Goal: Task Accomplishment & Management: Manage account settings

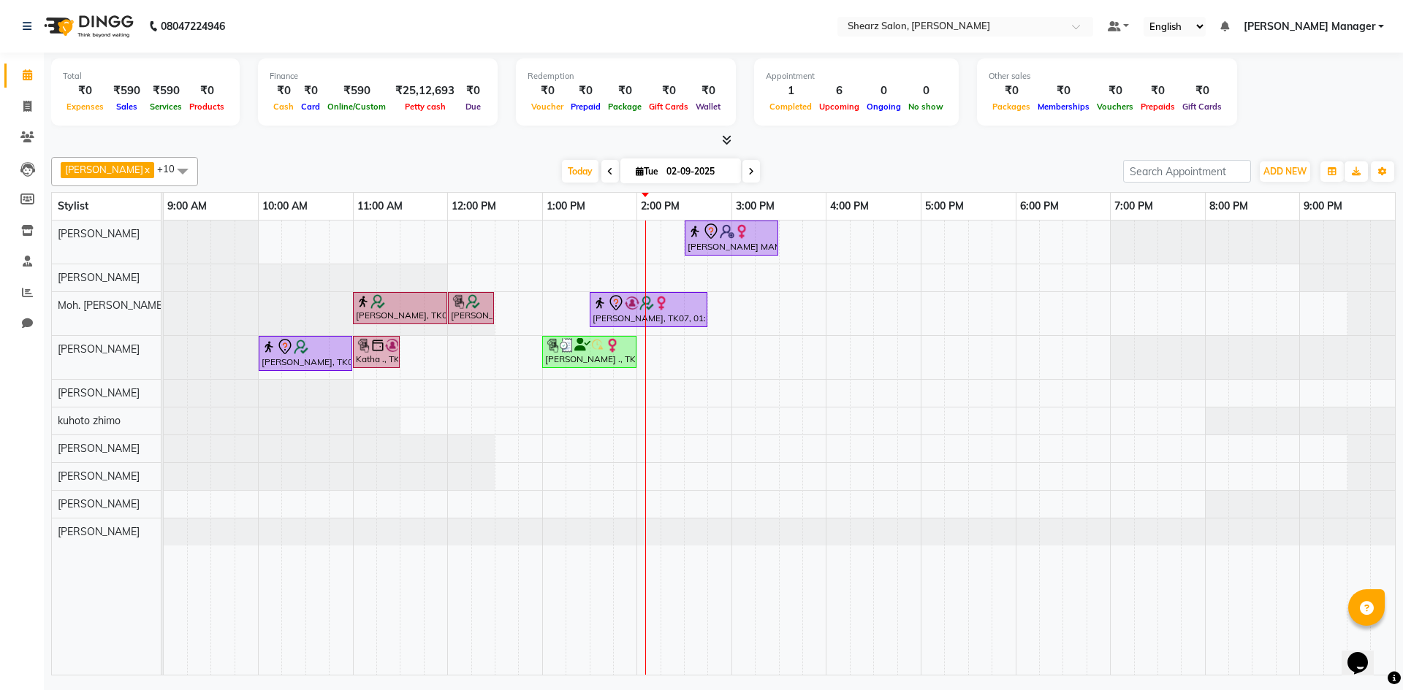
click at [742, 169] on span at bounding box center [751, 171] width 18 height 23
type input "[DATE]"
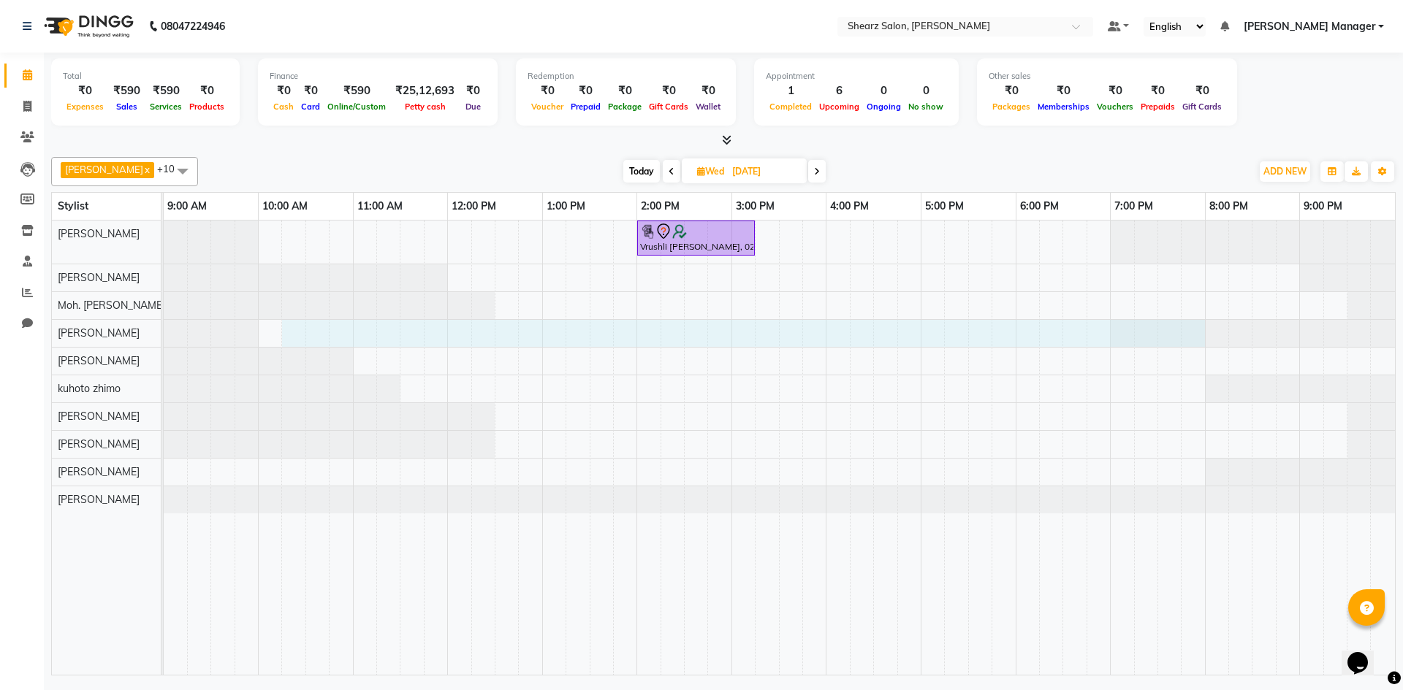
drag, startPoint x: 282, startPoint y: 327, endPoint x: 1196, endPoint y: 357, distance: 914.4
click at [1196, 357] on tr at bounding box center [779, 448] width 1231 height 454
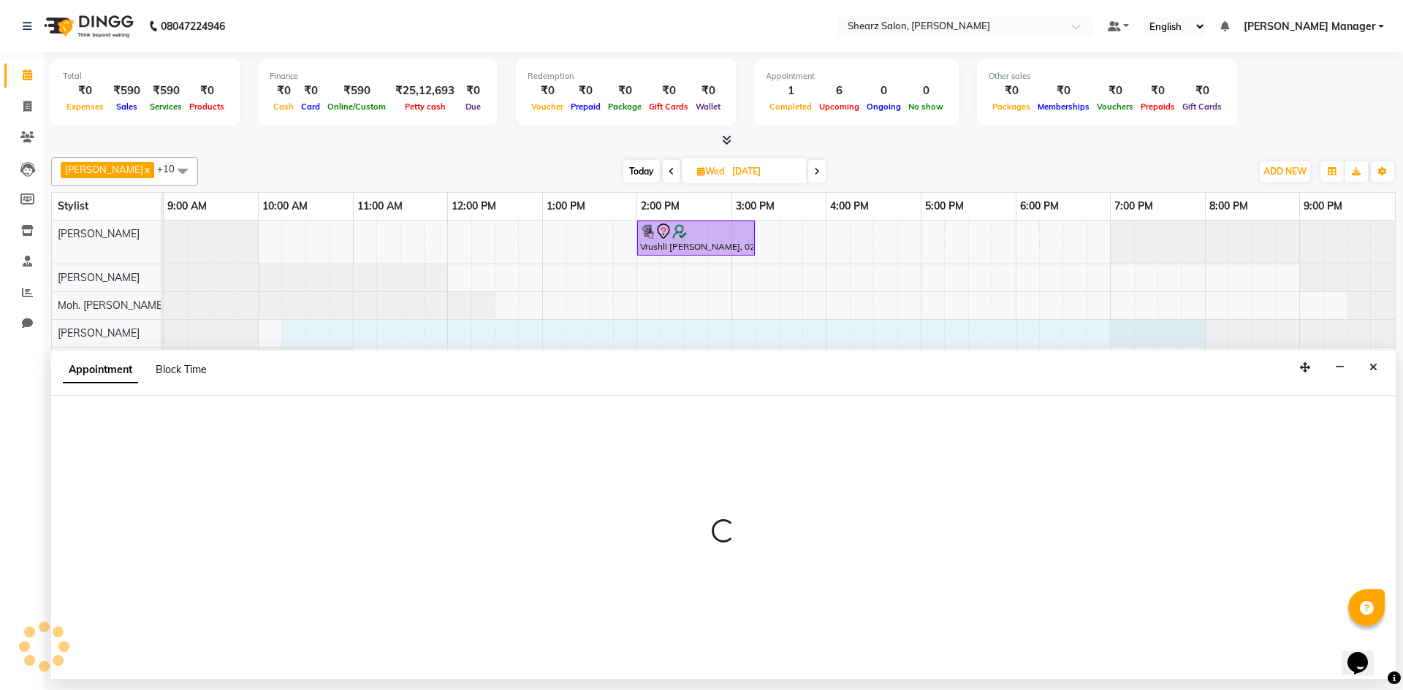
select select "77315"
select select "tentative"
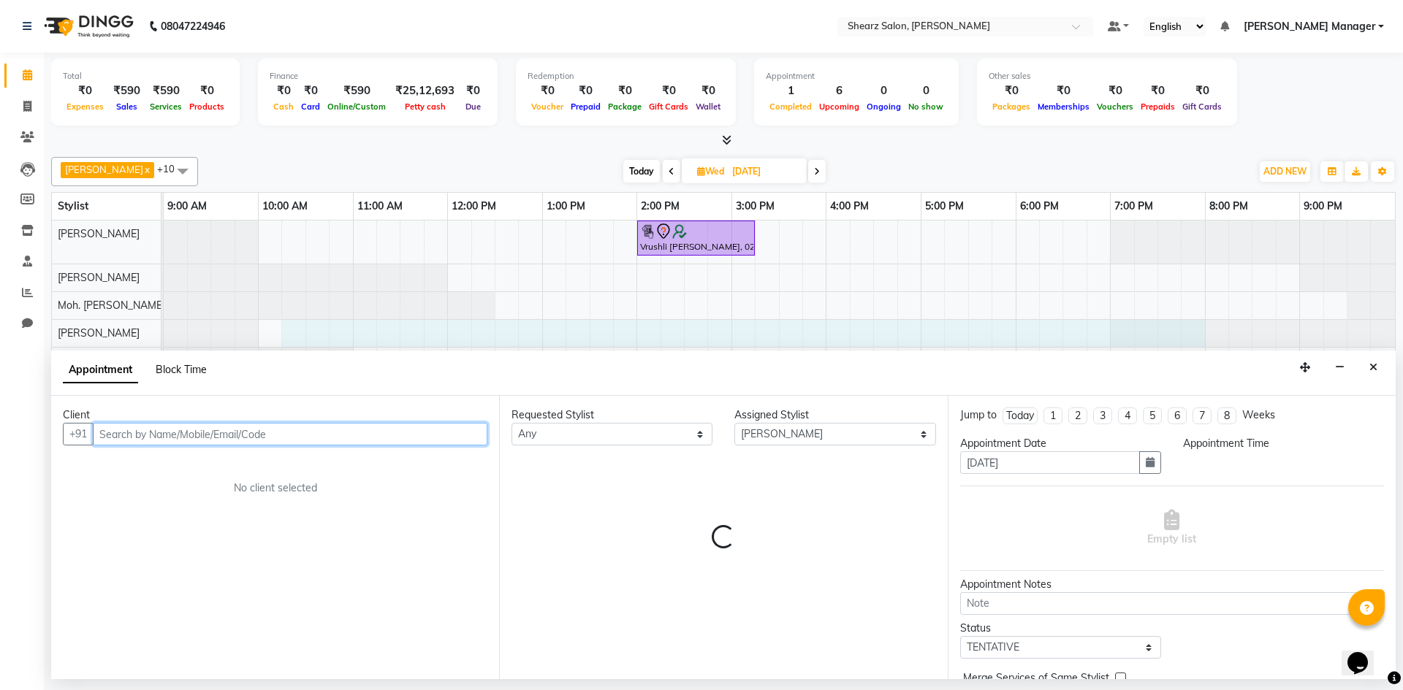
select select "615"
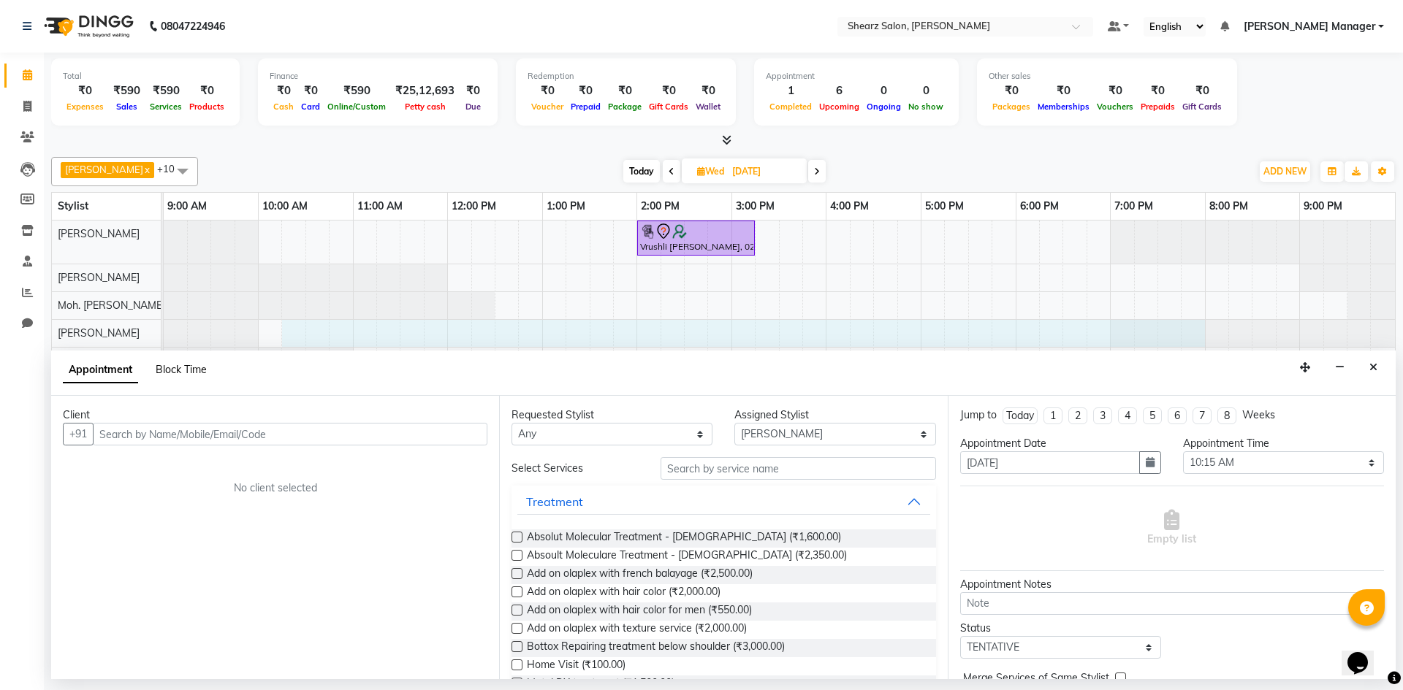
click at [168, 367] on span "Block Time" at bounding box center [181, 369] width 51 height 13
select select "77315"
select select "615"
select select "1200"
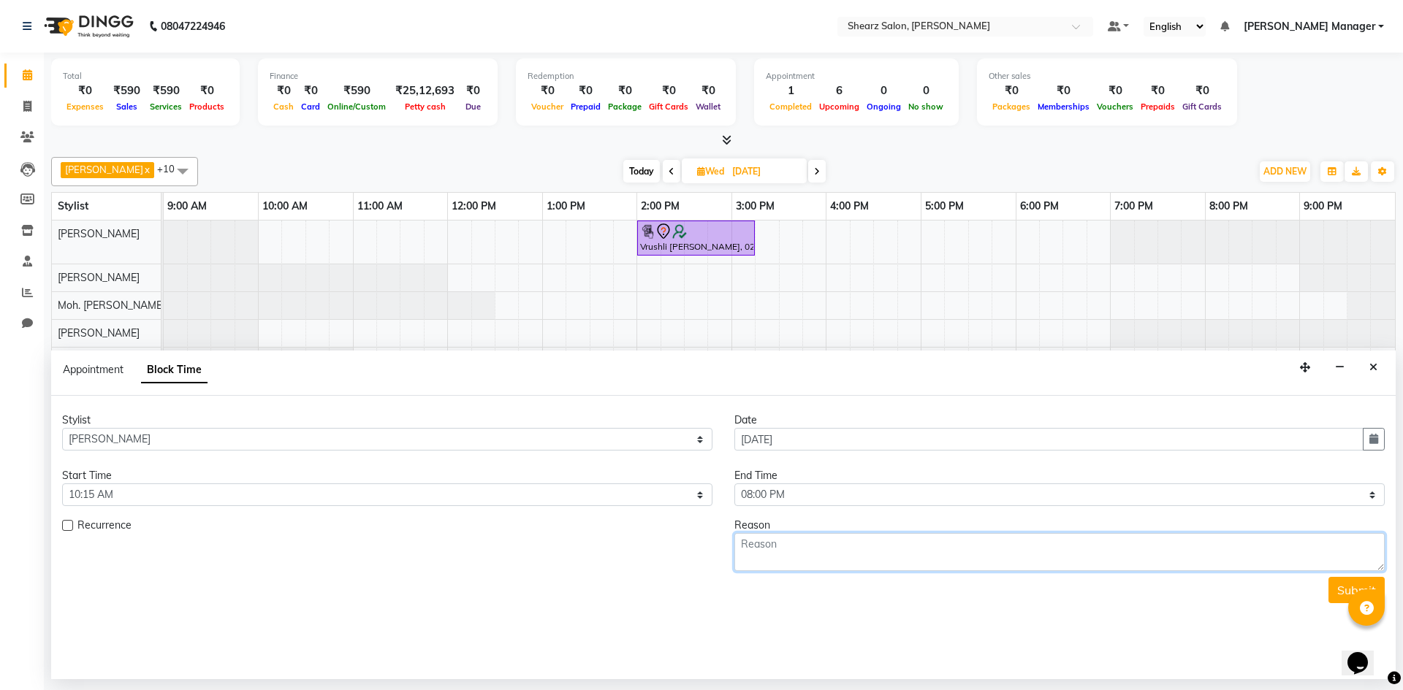
click at [805, 549] on textarea at bounding box center [1059, 552] width 650 height 38
type textarea "block"
click at [1330, 585] on button "Submit" at bounding box center [1356, 590] width 56 height 26
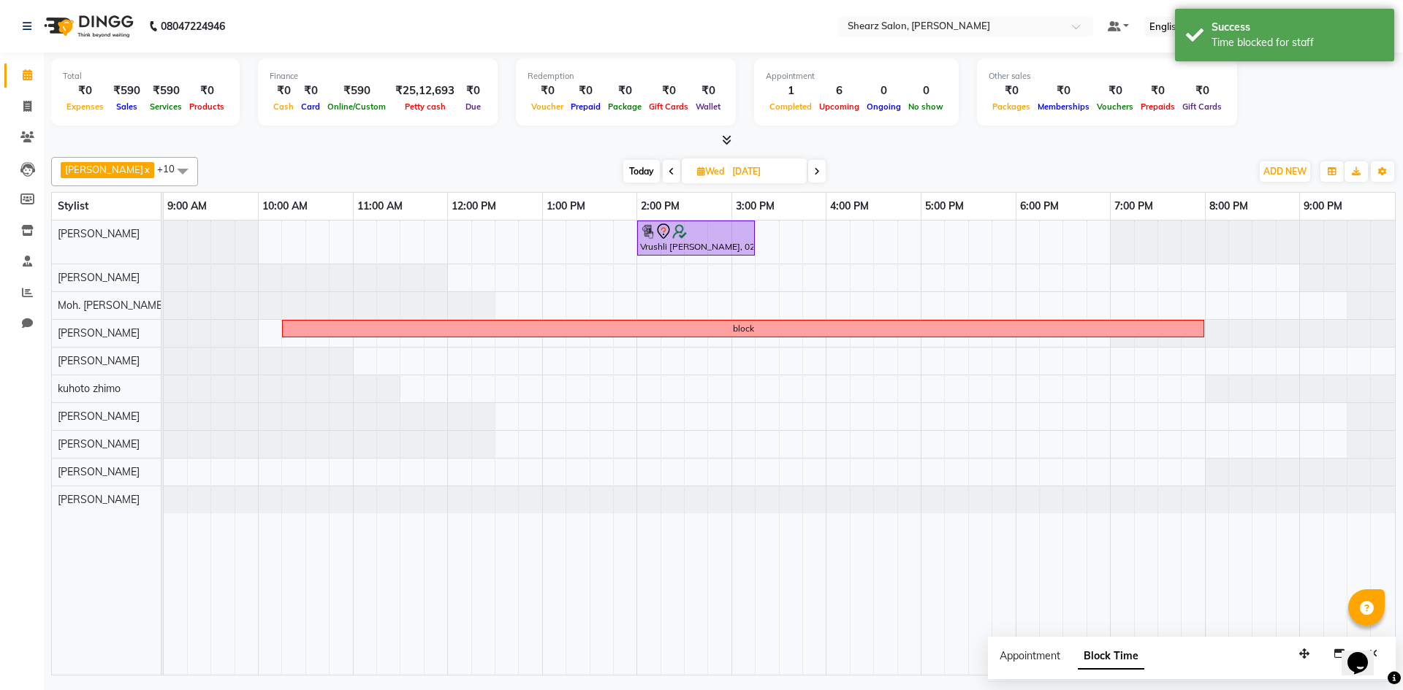
click at [815, 167] on span at bounding box center [817, 171] width 18 height 23
type input "[DATE]"
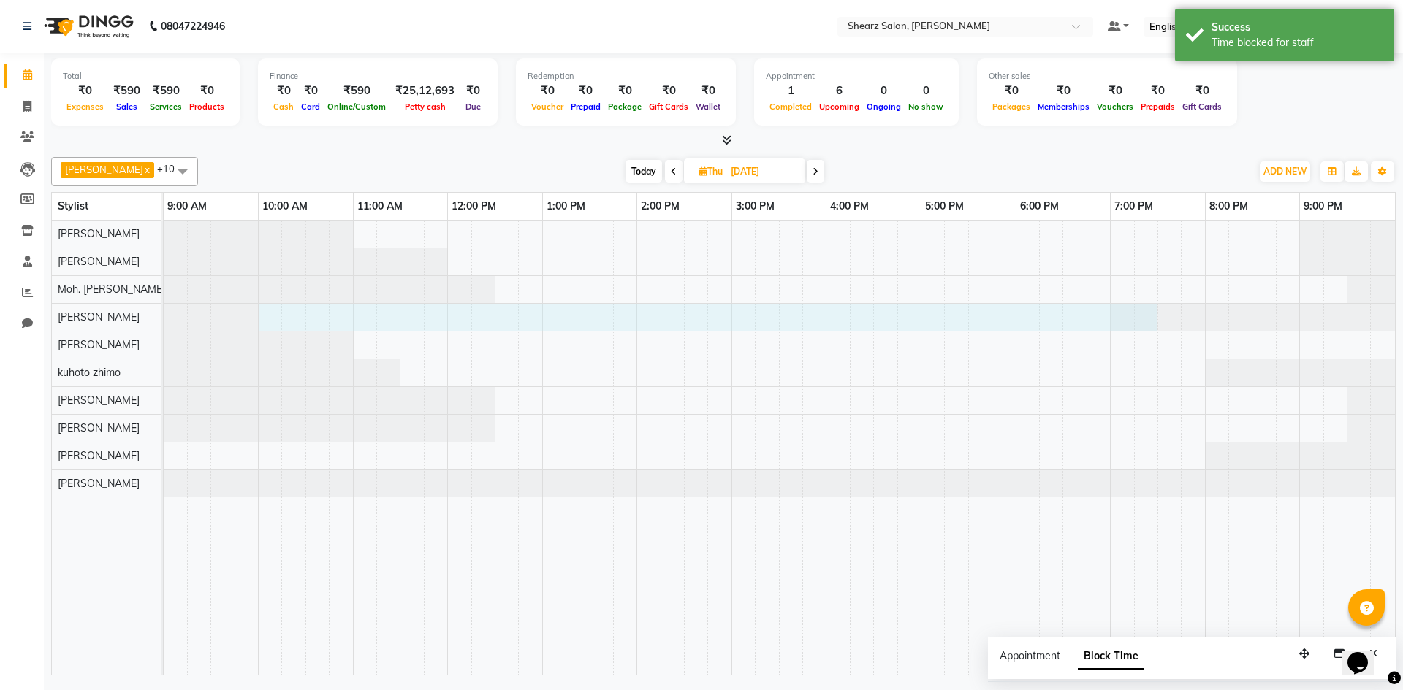
drag, startPoint x: 262, startPoint y: 311, endPoint x: 1138, endPoint y: 281, distance: 877.1
click at [1138, 281] on tr at bounding box center [779, 448] width 1231 height 454
select select "77315"
select select "600"
select select "tentative"
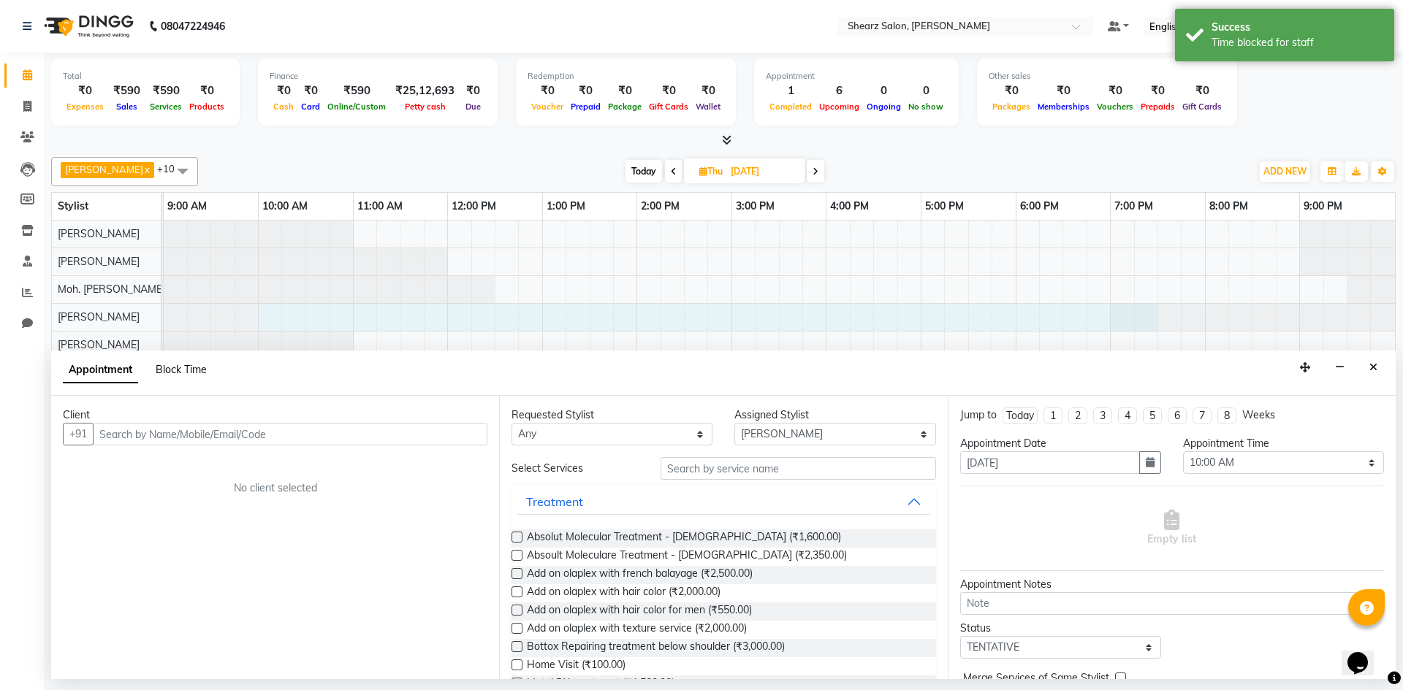
click at [195, 363] on span "Block Time" at bounding box center [181, 369] width 51 height 13
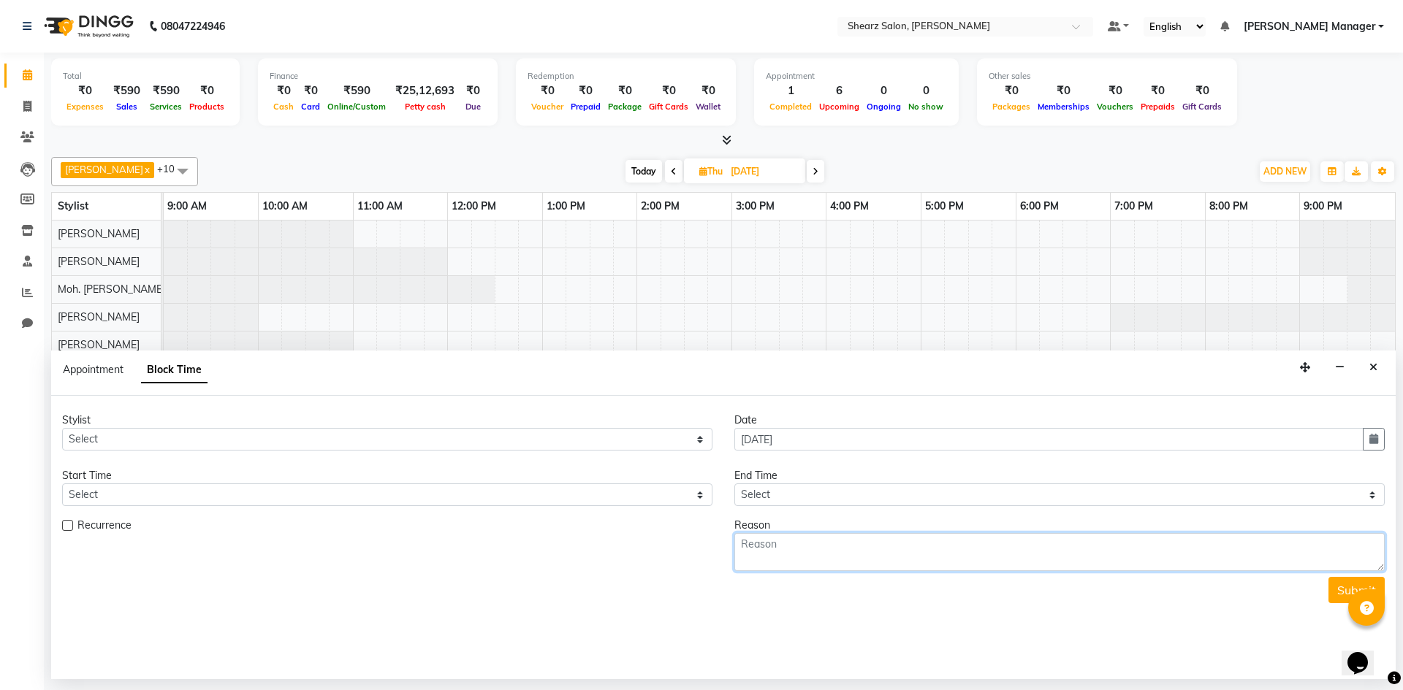
click at [818, 540] on textarea at bounding box center [1059, 552] width 650 height 38
type textarea "block"
click at [1329, 592] on button "Submit" at bounding box center [1356, 590] width 56 height 26
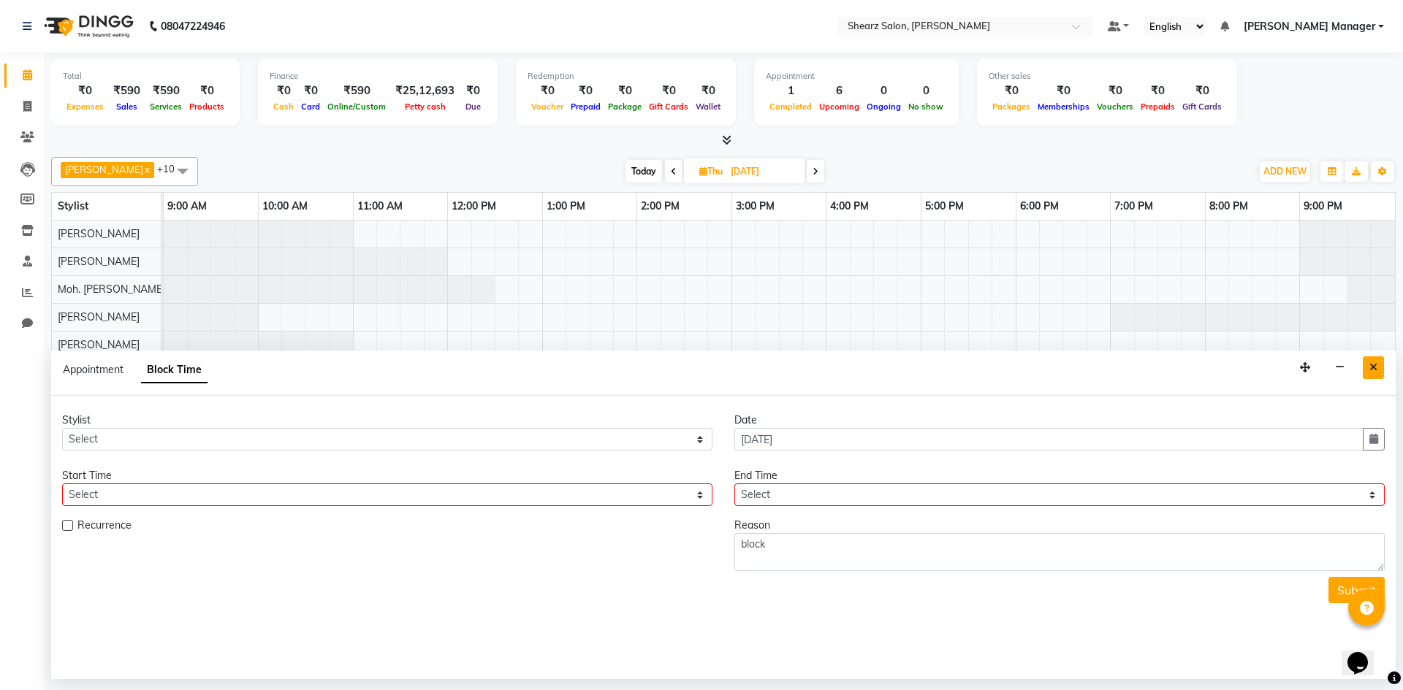
click at [1381, 365] on button "Close" at bounding box center [1372, 367] width 21 height 23
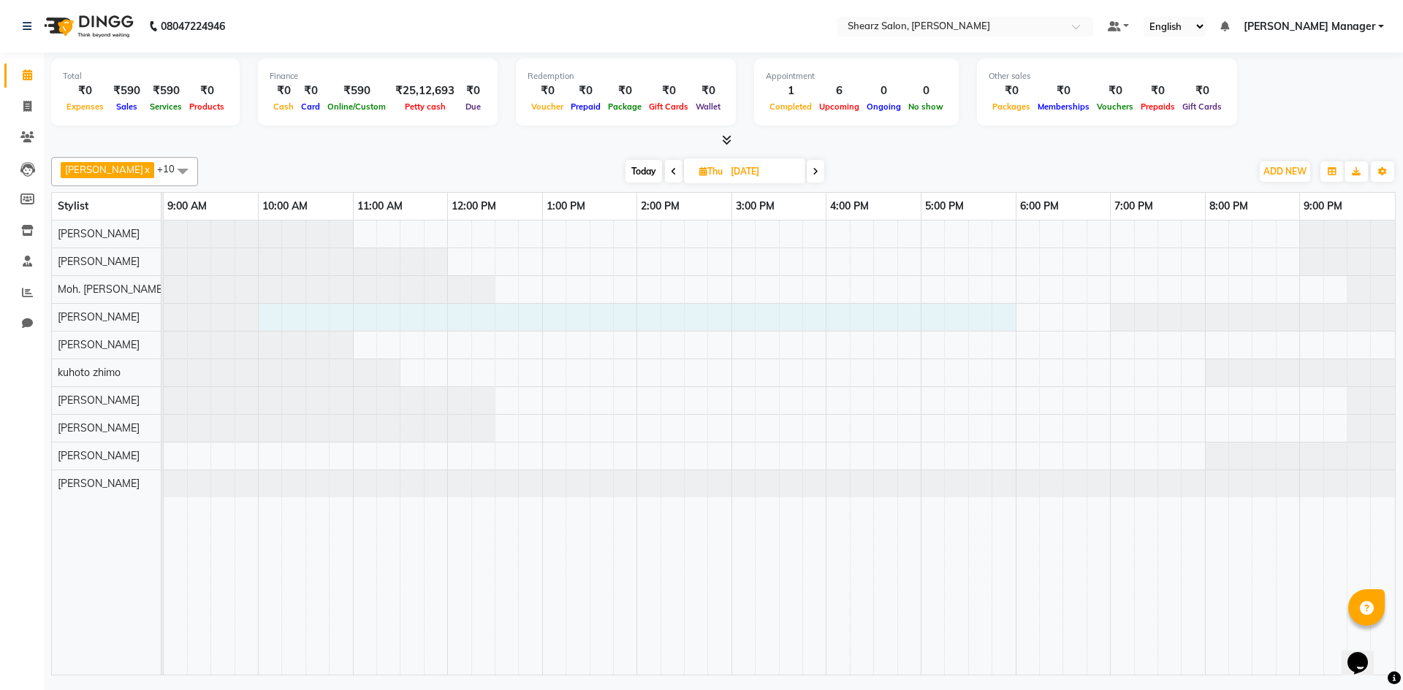
drag, startPoint x: 273, startPoint y: 309, endPoint x: 997, endPoint y: 319, distance: 724.0
click at [997, 319] on div at bounding box center [779, 448] width 1231 height 454
select select "77315"
select select "600"
select select "tentative"
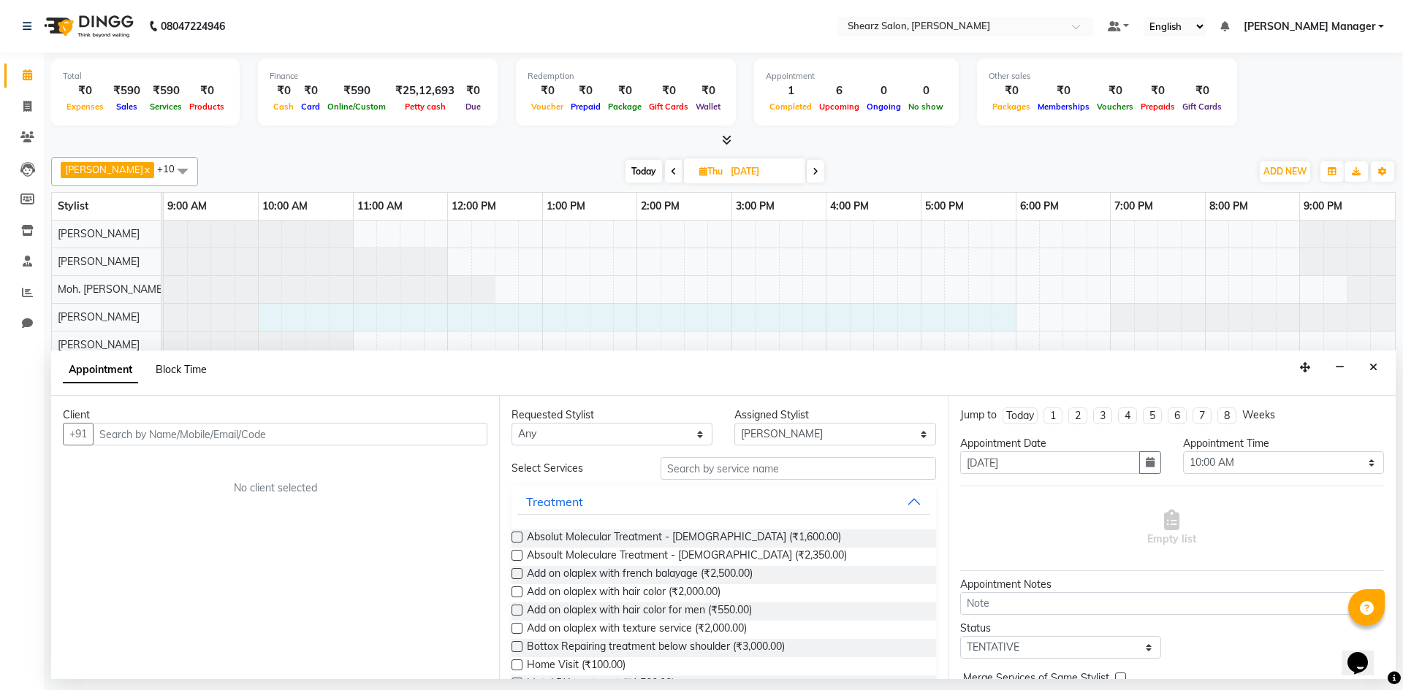
click at [196, 367] on span "Block Time" at bounding box center [181, 369] width 51 height 13
select select "77315"
select select "600"
select select "1080"
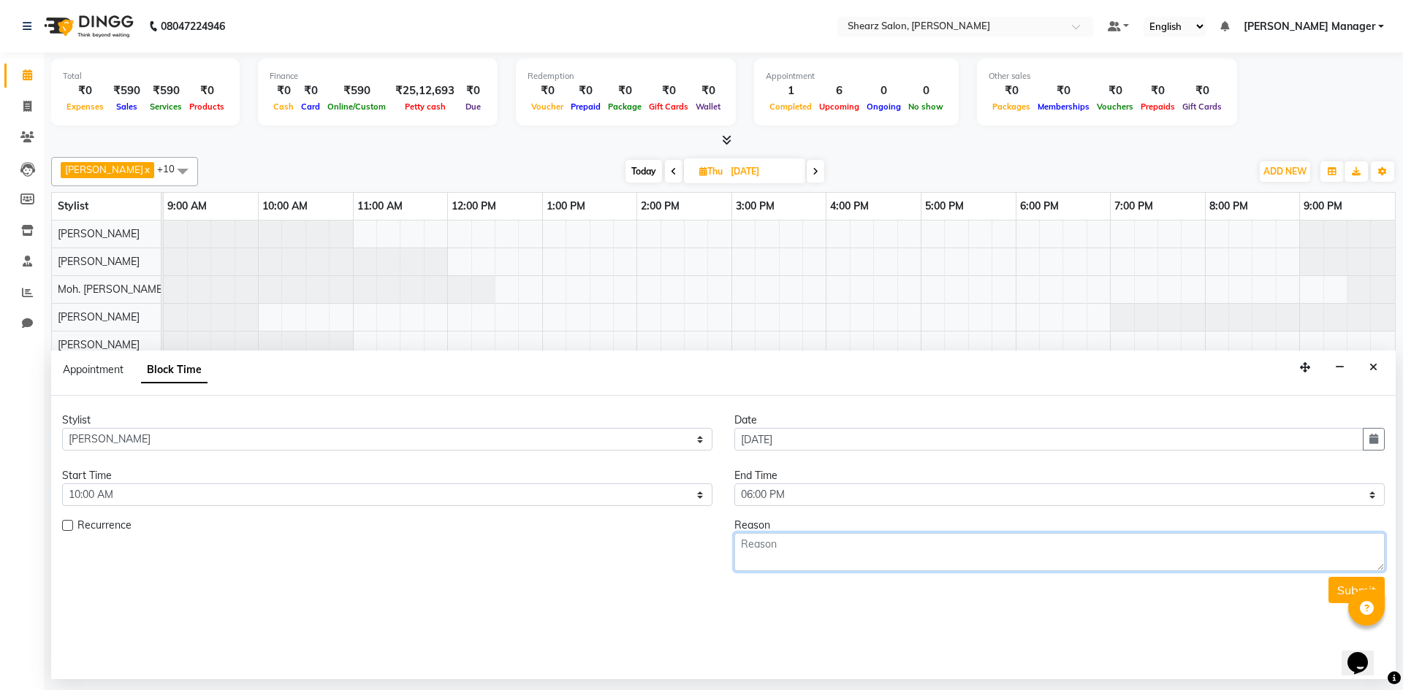
click at [779, 549] on textarea at bounding box center [1059, 552] width 650 height 38
type textarea "block"
drag, startPoint x: 1332, startPoint y: 580, endPoint x: 1308, endPoint y: 579, distance: 24.1
click at [1332, 579] on button "Submit" at bounding box center [1356, 590] width 56 height 26
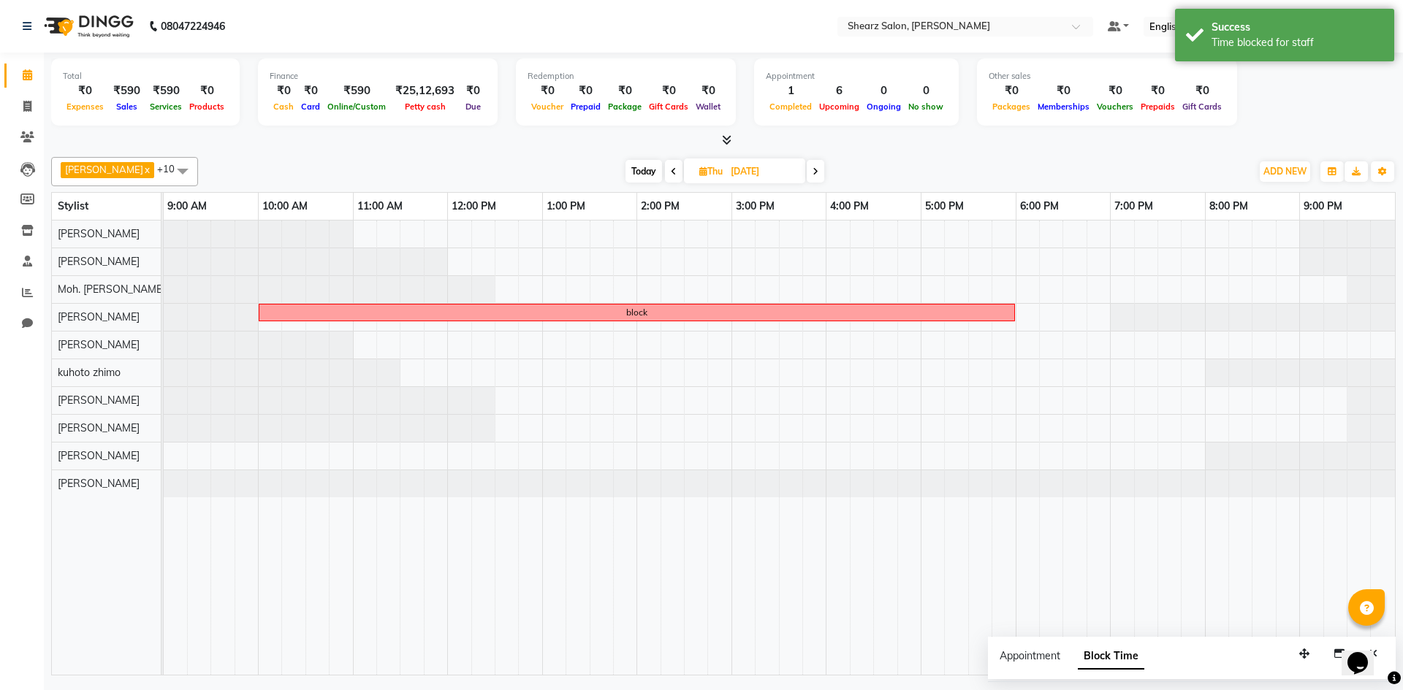
click at [668, 177] on span at bounding box center [674, 171] width 18 height 23
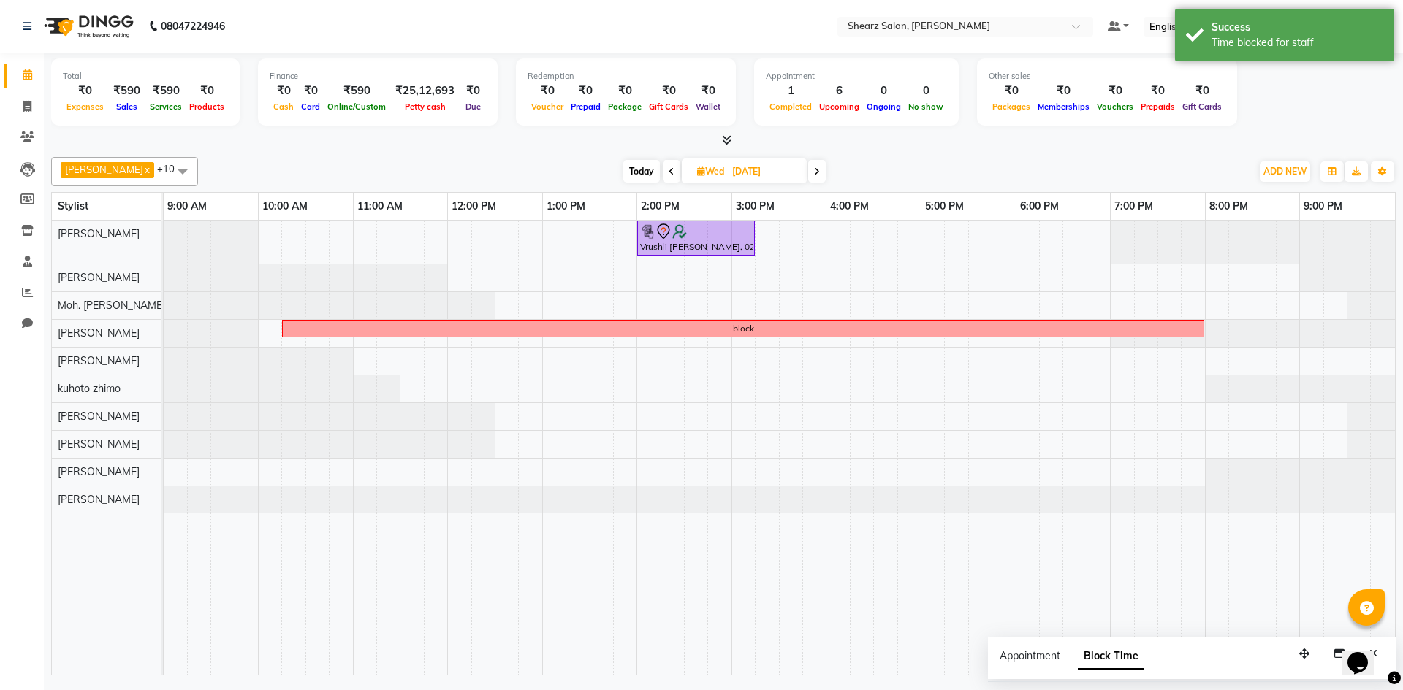
click at [668, 177] on span at bounding box center [672, 171] width 18 height 23
type input "02-09-2025"
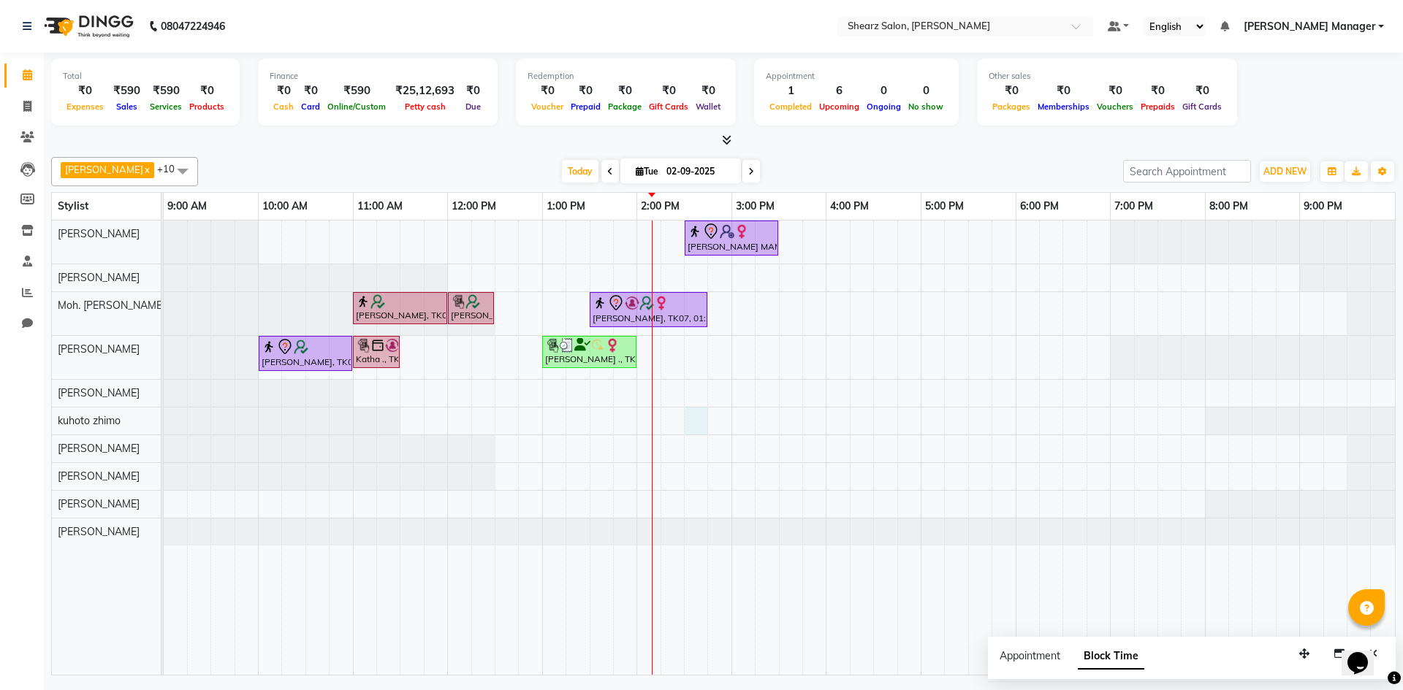
click at [689, 414] on div "[PERSON_NAME] MAM, TK05, 02:30 PM-03:30 PM, Cirepil Roll On Wax [PERSON_NAME] S…" at bounding box center [779, 448] width 1231 height 454
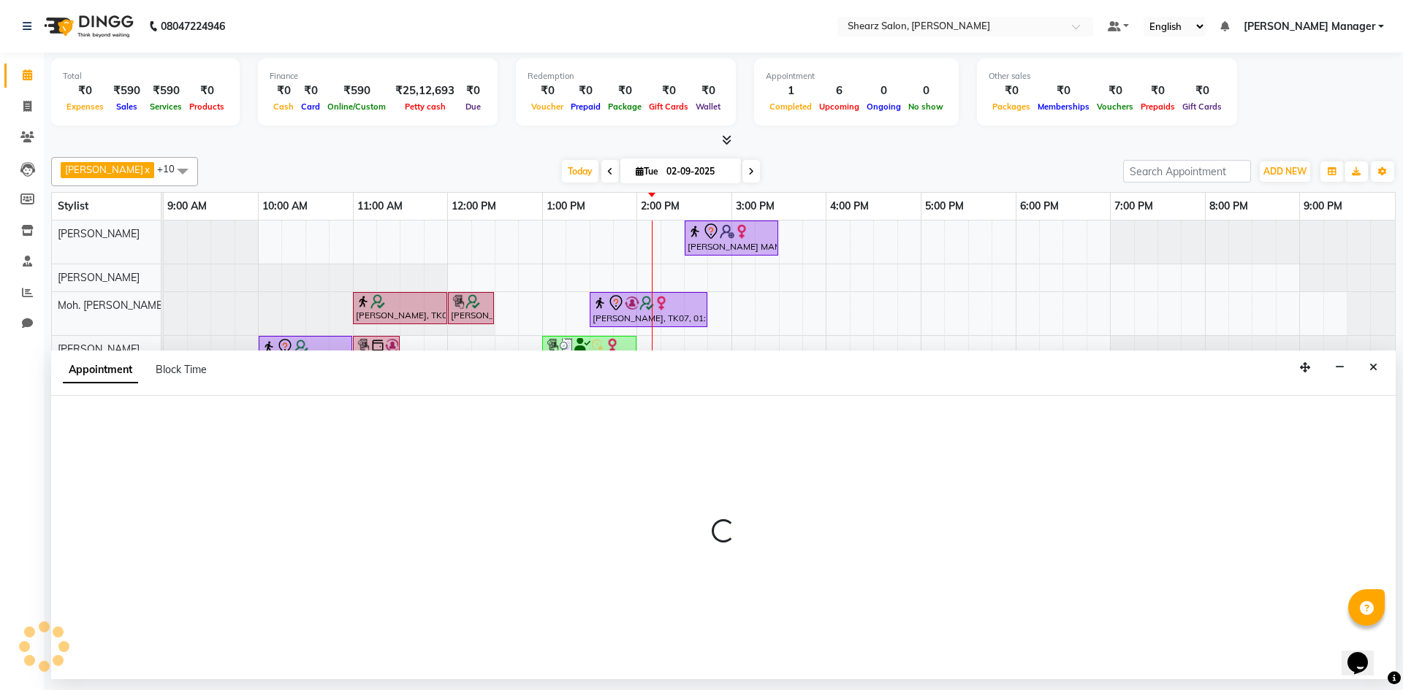
select select "77326"
select select "870"
select select "tentative"
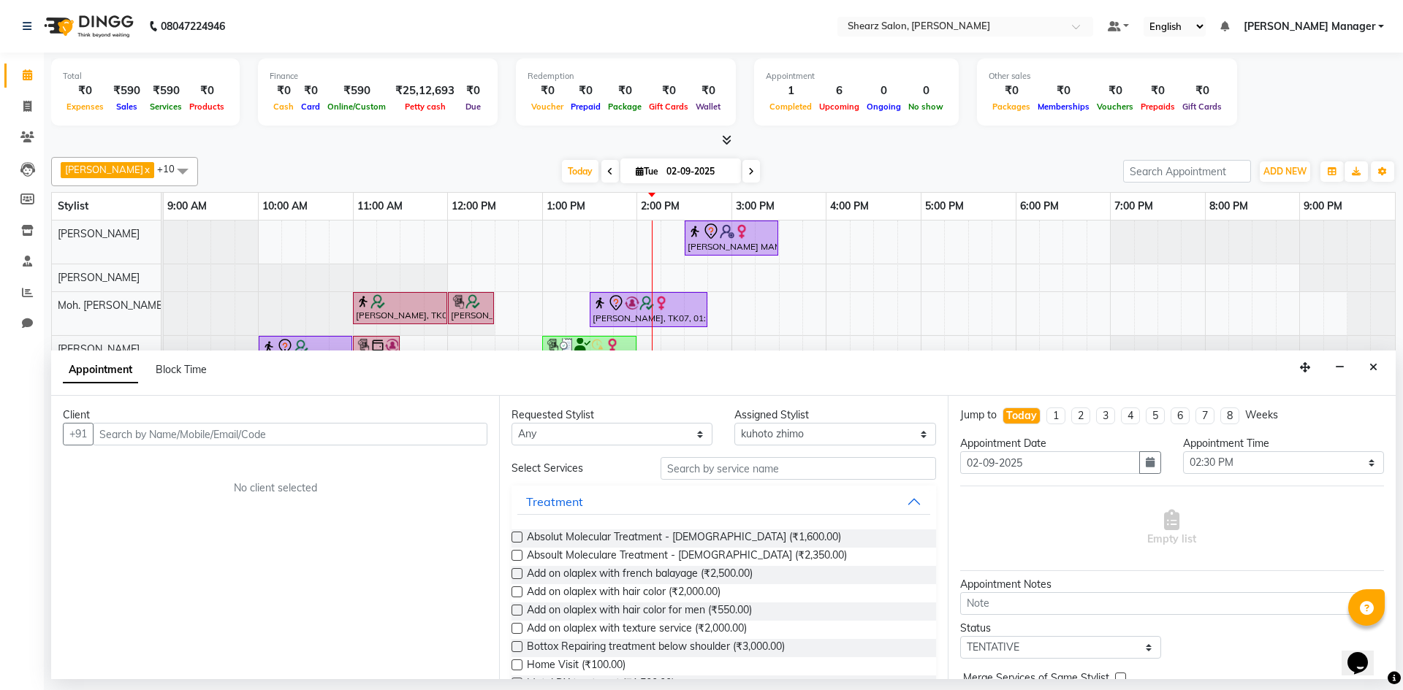
click at [161, 435] on input "text" at bounding box center [290, 434] width 394 height 23
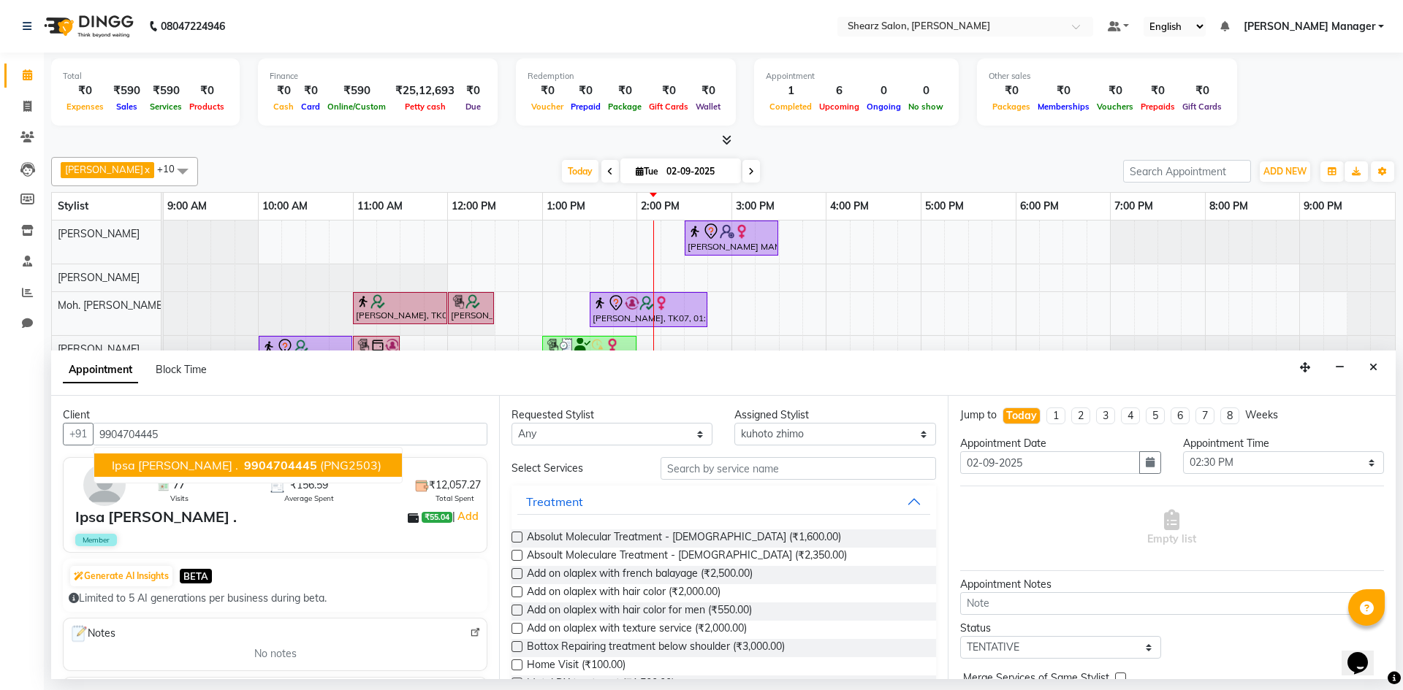
click at [259, 462] on span "9904704445" at bounding box center [280, 465] width 73 height 15
type input "9904704445"
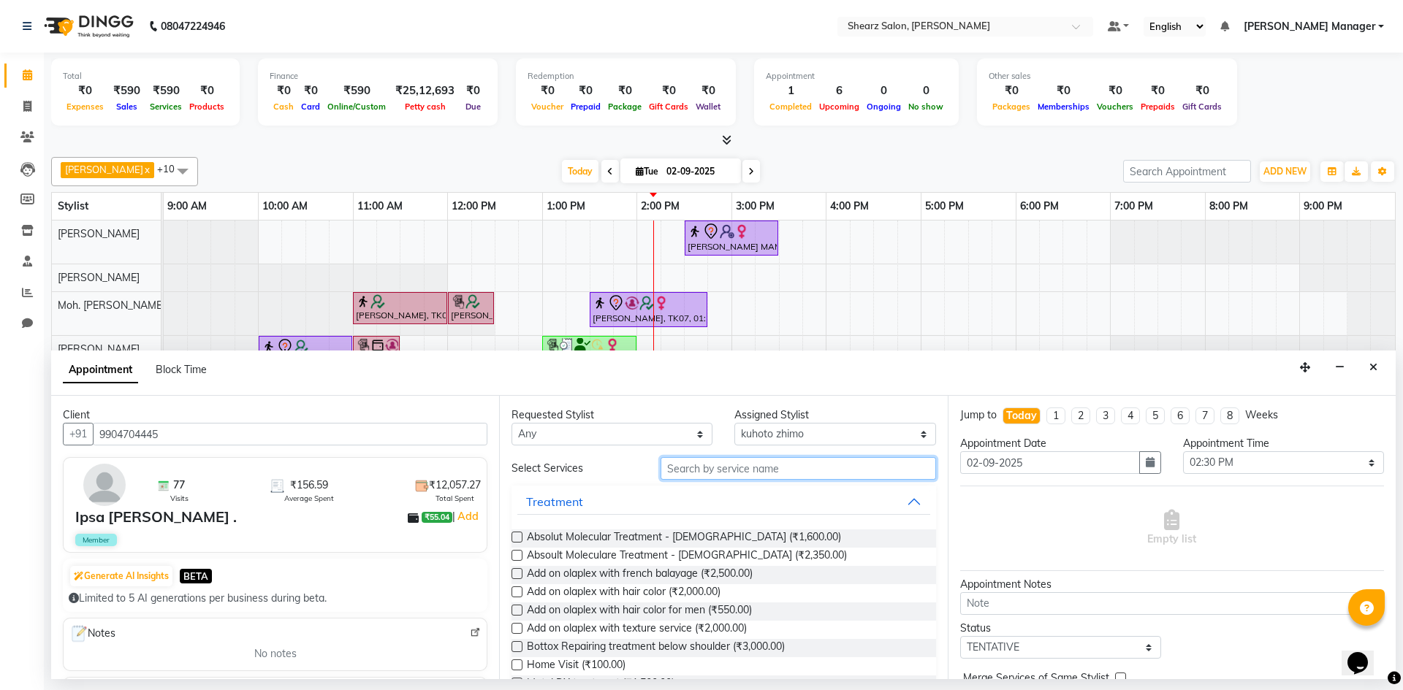
click at [775, 462] on input "text" at bounding box center [797, 468] width 275 height 23
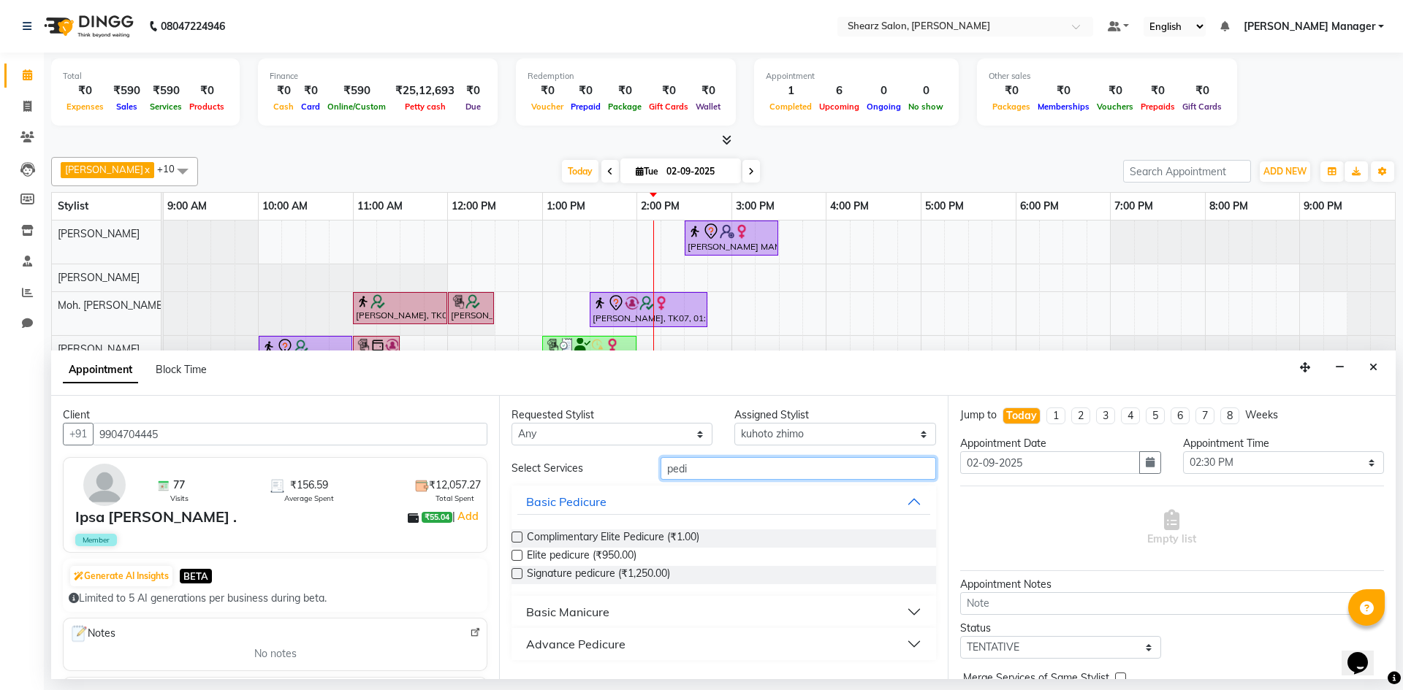
type input "pedi"
click at [514, 575] on label at bounding box center [516, 573] width 11 height 11
click at [514, 575] on input "checkbox" at bounding box center [515, 575] width 9 height 9
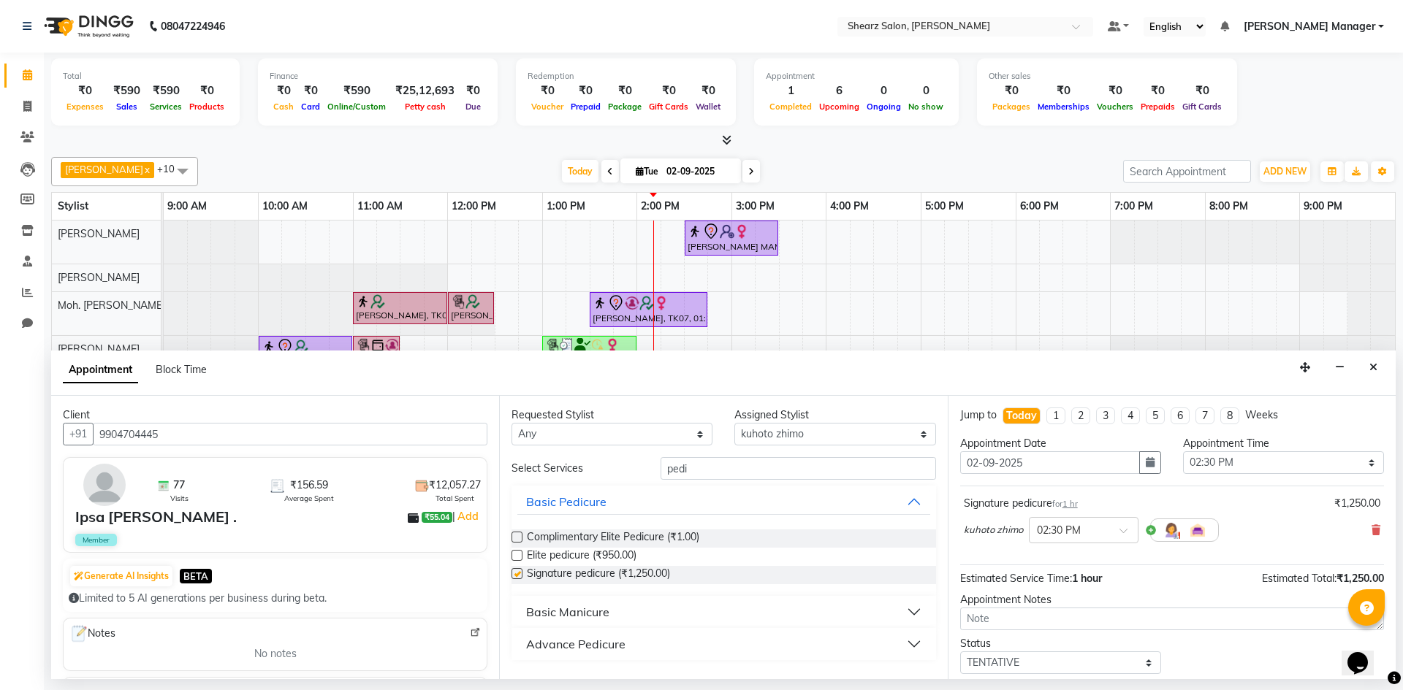
checkbox input "false"
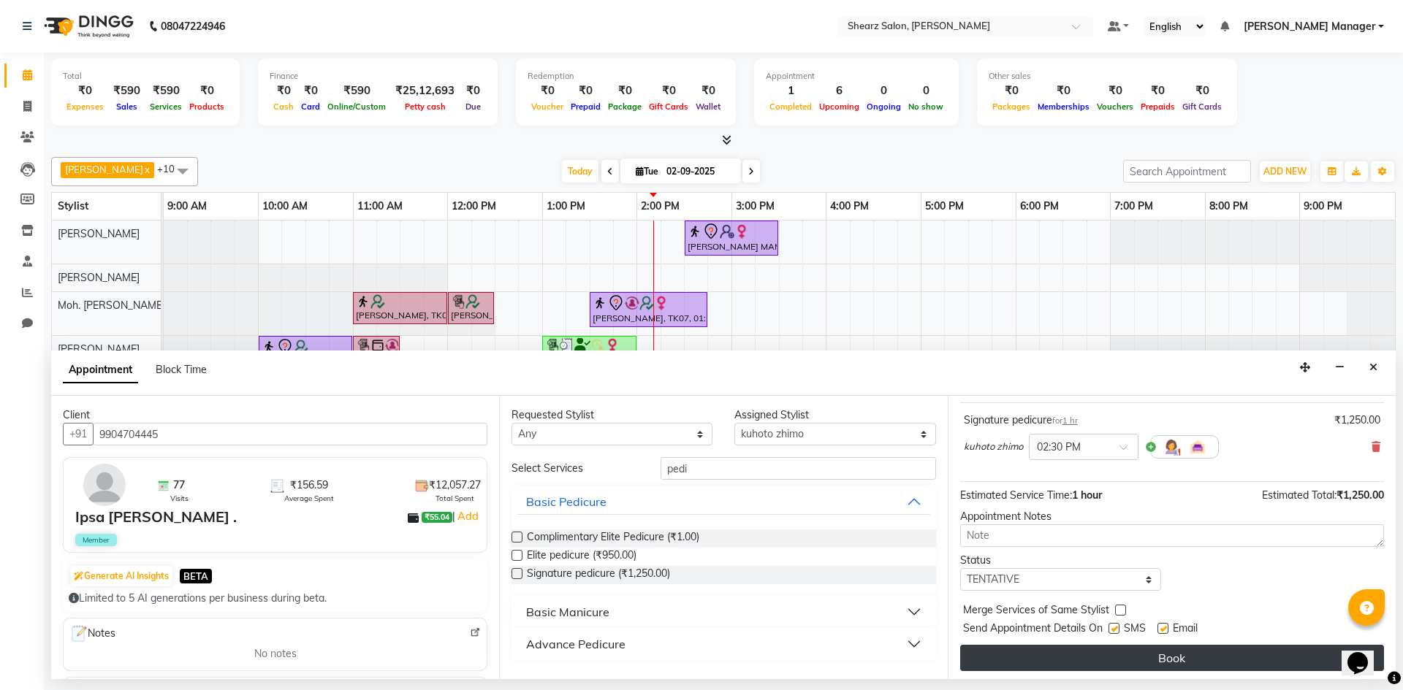
scroll to position [87, 0]
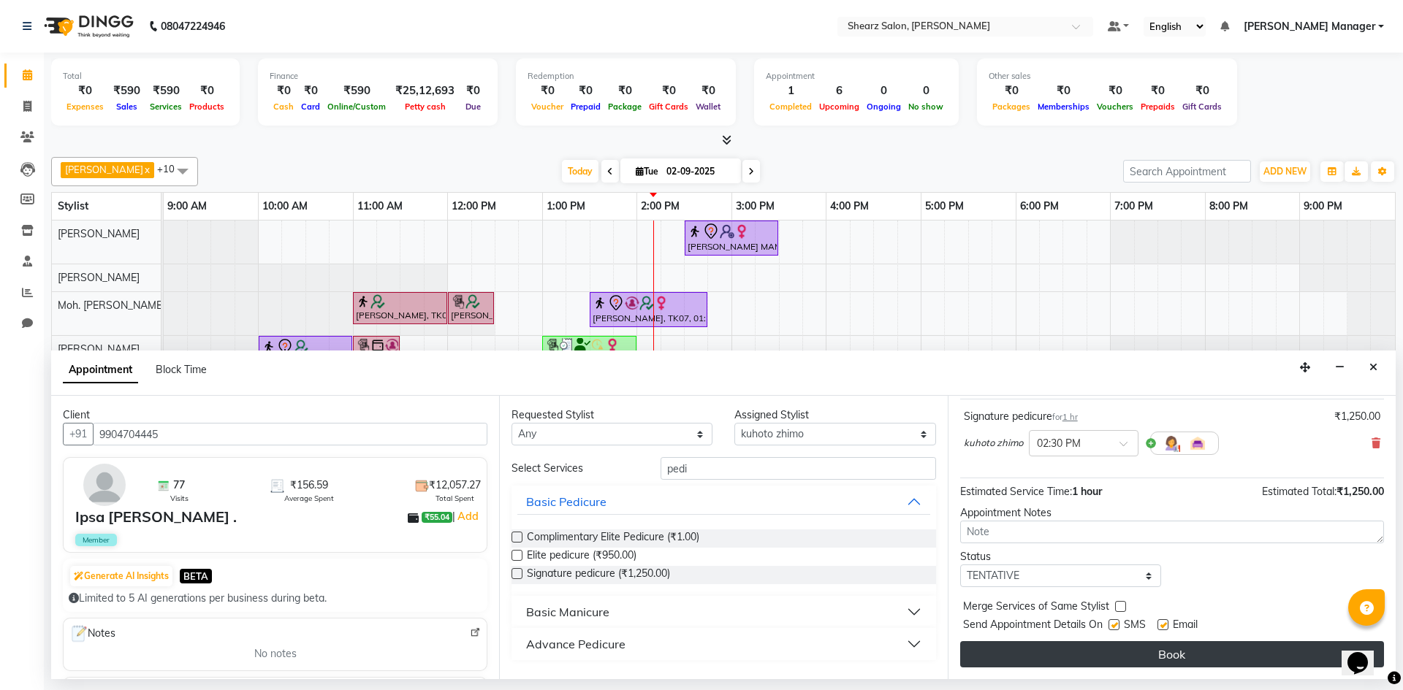
click at [1148, 653] on button "Book" at bounding box center [1172, 654] width 424 height 26
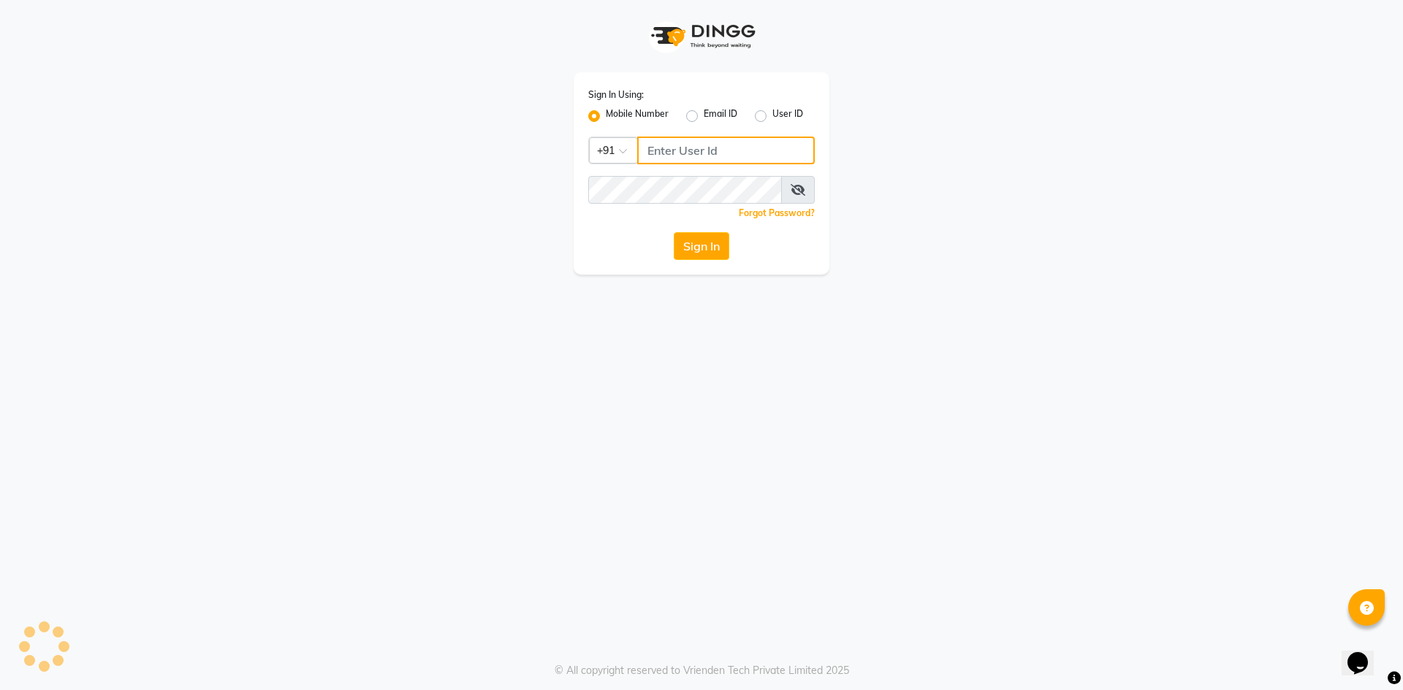
type input "7788994224"
